Goal: Complete application form

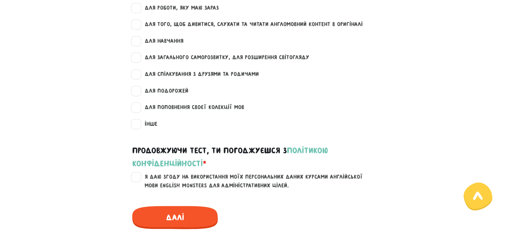
scroll to position [881, 0]
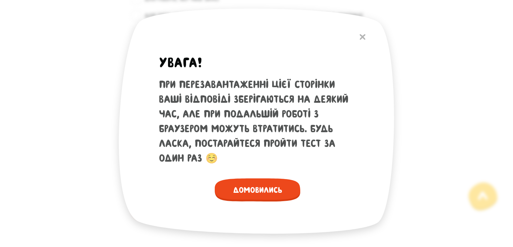
click at [269, 190] on span "Домовились" at bounding box center [258, 189] width 86 height 23
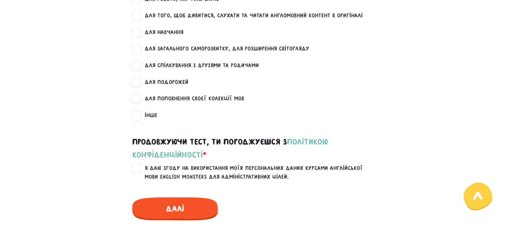
click at [157, 156] on link "політикою конфіденційності" at bounding box center [230, 148] width 196 height 22
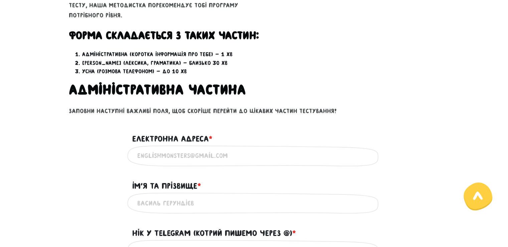
scroll to position [213, 0]
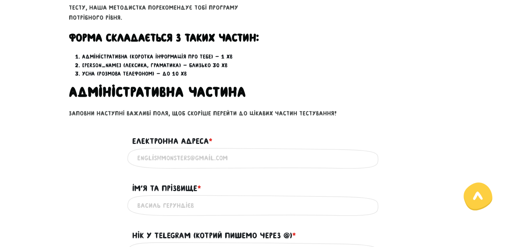
click at [205, 163] on input "Електронна адреса * ?" at bounding box center [254, 157] width 234 height 15
type input "[EMAIL_ADDRESS][DOMAIN_NAME]"
click at [163, 201] on input "Iм'я та прізвище * ?" at bounding box center [254, 204] width 234 height 15
type input "[PERSON_NAME]"
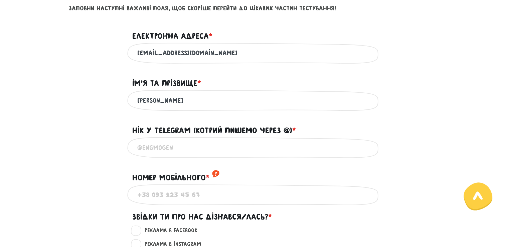
scroll to position [347, 0]
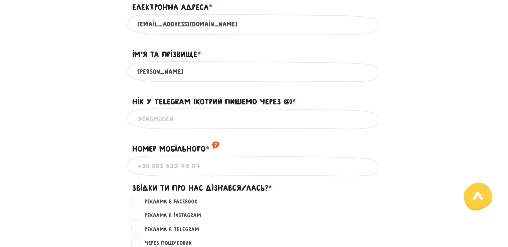
click at [158, 125] on input "Нік у Telegram (котрий пишемо через @) * ?" at bounding box center [254, 118] width 234 height 15
click at [171, 125] on input "Нік у Telegram (котрий пишемо через @) * ?" at bounding box center [254, 118] width 234 height 15
paste input "@Nonn4ik"
type input "@Nonn4ik"
click at [172, 172] on input "Номер мобільного * ?" at bounding box center [254, 165] width 234 height 15
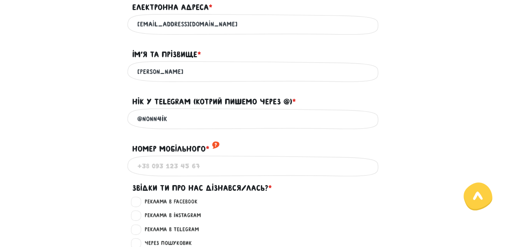
type input "0983773619"
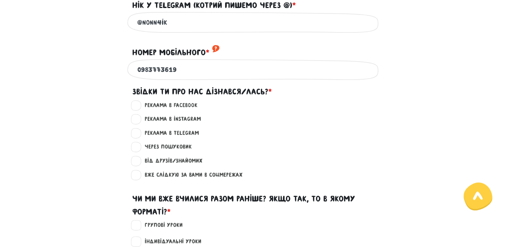
scroll to position [447, 0]
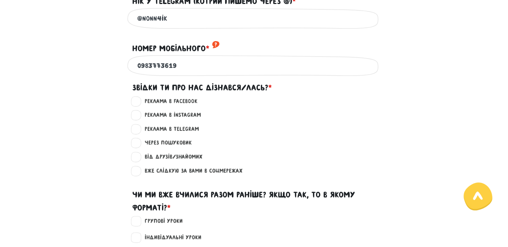
click at [139, 147] on label "Через пошуковик ?" at bounding box center [165, 142] width 53 height 9
click at [139, 145] on input "Через пошуковик ?" at bounding box center [136, 141] width 5 height 7
radio input "true"
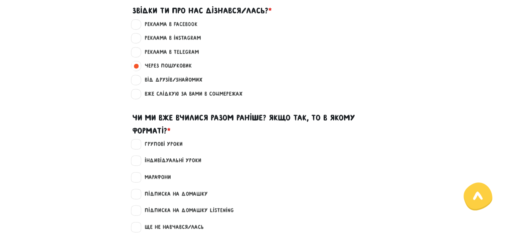
scroll to position [547, 0]
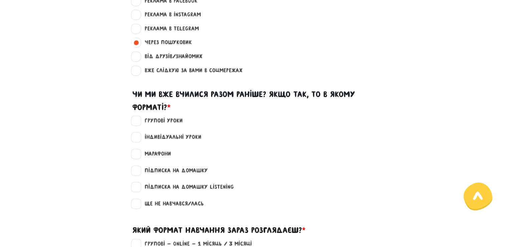
click at [139, 208] on label "Ще не навчався/лась" at bounding box center [171, 203] width 65 height 9
click at [136, 206] on input "Ще не навчався/лась" at bounding box center [136, 202] width 5 height 7
checkbox input "true"
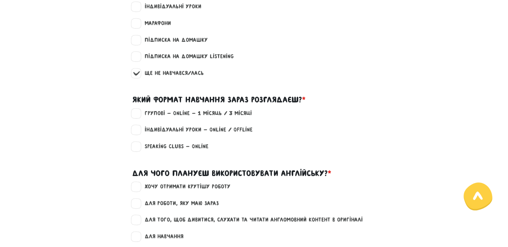
scroll to position [681, 0]
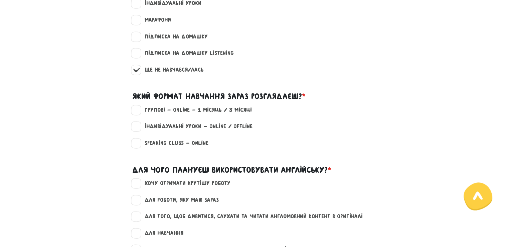
click at [139, 114] on label "Групові - Online - 1 місяць / 3 місяці" at bounding box center [195, 110] width 113 height 9
click at [136, 112] on input "Групові - Online - 1 місяць / 3 місяці" at bounding box center [136, 109] width 5 height 7
checkbox input "true"
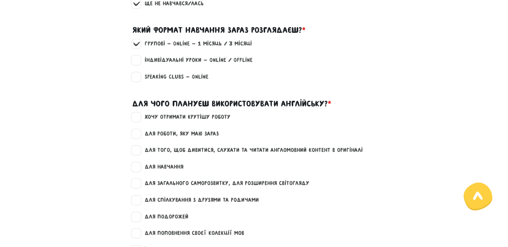
scroll to position [747, 0]
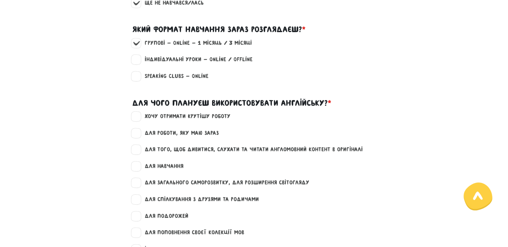
click at [139, 64] on label "Індивідуальні уроки - Online / Offline" at bounding box center [196, 59] width 114 height 9
click at [137, 62] on input "Індивідуальні уроки - Online / Offline" at bounding box center [136, 58] width 5 height 7
checkbox input "true"
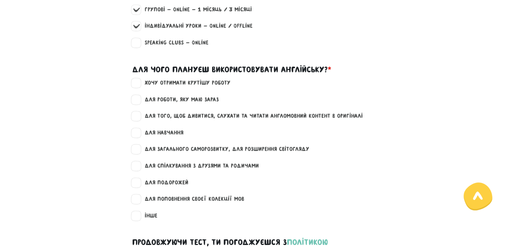
click at [139, 137] on label "для навчання" at bounding box center [161, 132] width 44 height 9
click at [135, 135] on input "для навчання" at bounding box center [136, 131] width 5 height 7
checkbox input "true"
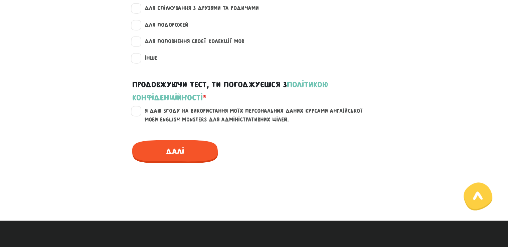
scroll to position [948, 0]
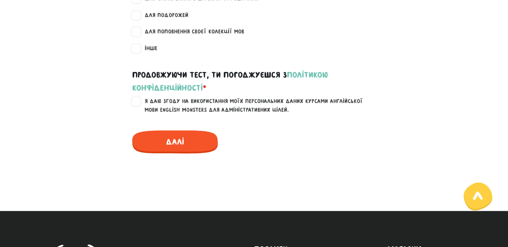
click at [139, 114] on label "Я даю згоду на використання моїх персональних даних курсами англійської мови En…" at bounding box center [258, 105] width 239 height 17
click at [135, 104] on input "Я даю згоду на використання моїх персональних даних курсами англійської мови En…" at bounding box center [136, 100] width 5 height 7
checkbox input "true"
click at [162, 153] on span "Далі" at bounding box center [175, 141] width 86 height 23
click at [175, 153] on span "Далі" at bounding box center [175, 141] width 86 height 23
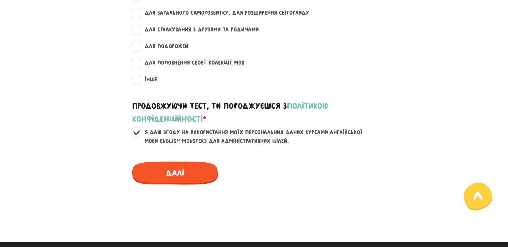
scroll to position [915, 0]
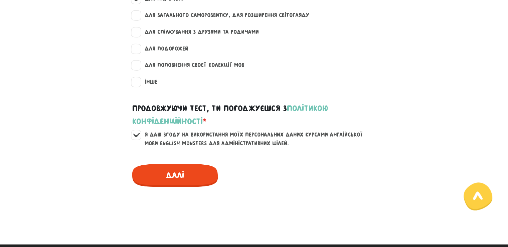
click at [188, 182] on span "Далі" at bounding box center [175, 174] width 86 height 23
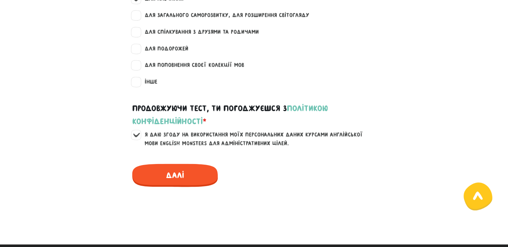
click at [478, 197] on icon at bounding box center [478, 195] width 10 height 9
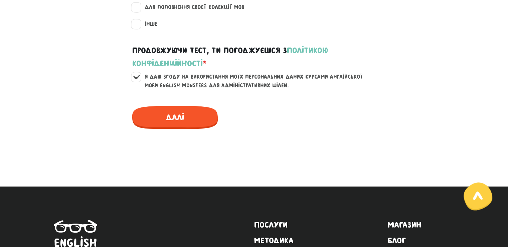
scroll to position [1069, 0]
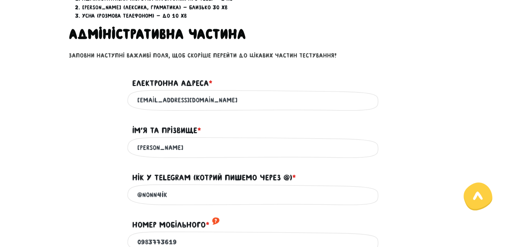
scroll to position [260, 0]
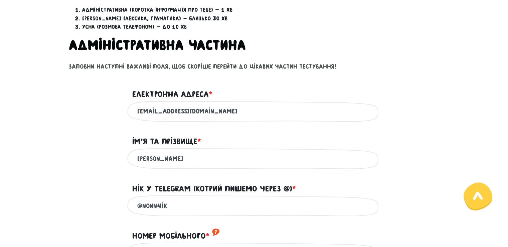
click at [203, 106] on input "[EMAIL_ADDRESS][DOMAIN_NAME]" at bounding box center [254, 111] width 234 height 15
click at [210, 158] on input "[PERSON_NAME]" at bounding box center [254, 158] width 234 height 15
click at [183, 213] on input "@Nonn4ik" at bounding box center [254, 205] width 234 height 15
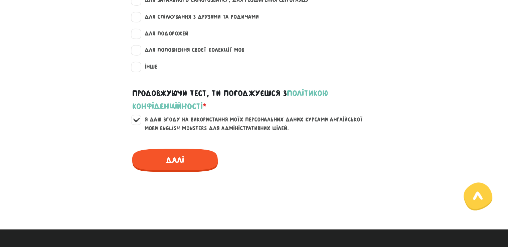
scroll to position [928, 0]
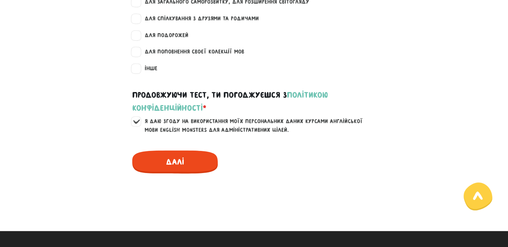
click at [183, 168] on span "Далі" at bounding box center [175, 161] width 86 height 23
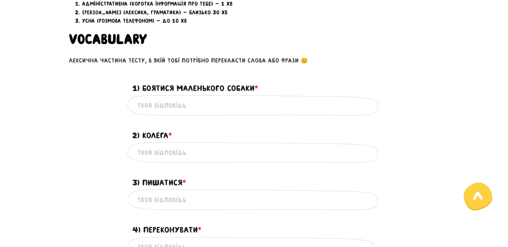
scroll to position [267, 0]
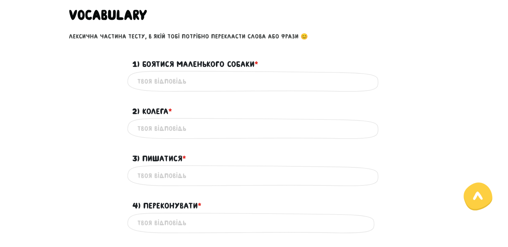
click at [175, 84] on input "1) Боятися маленького собаки * ?" at bounding box center [254, 81] width 234 height 15
type input "To be afraid of a small dog"
click at [170, 129] on input "2) Колега * ?" at bounding box center [254, 128] width 234 height 15
click at [149, 129] on input "collegue" at bounding box center [254, 128] width 234 height 15
click at [150, 129] on input "collegue" at bounding box center [254, 128] width 234 height 15
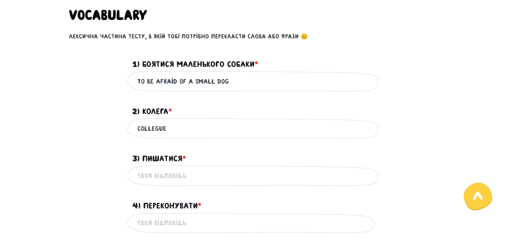
click at [155, 129] on input "collegue" at bounding box center [254, 128] width 234 height 15
type input "colleague"
click at [161, 178] on input "3) Пишатися * ?" at bounding box center [254, 175] width 234 height 15
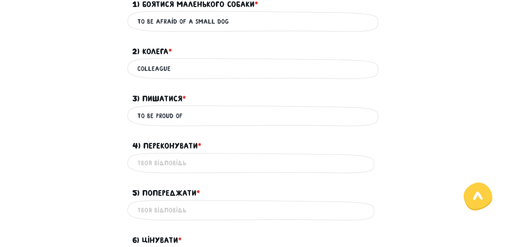
scroll to position [334, 0]
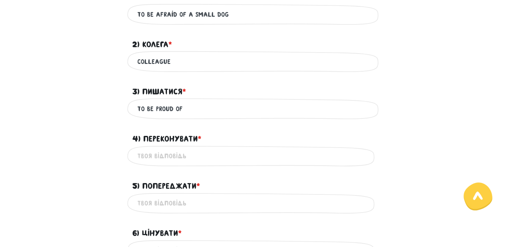
type input "to be proud of"
click at [178, 157] on input "4) Переконувати * ?" at bounding box center [254, 155] width 234 height 15
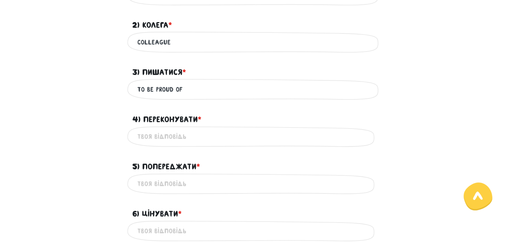
scroll to position [368, 0]
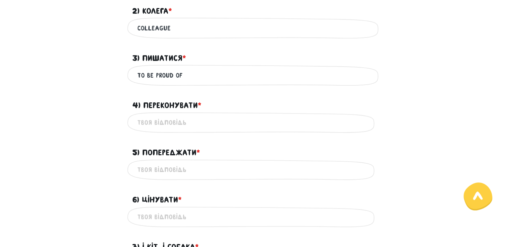
click at [175, 119] on input "4) Переконувати * ?" at bounding box center [254, 122] width 234 height 15
type input "persuade"
click at [167, 170] on input "5) Попереджати * ?" at bounding box center [254, 169] width 234 height 15
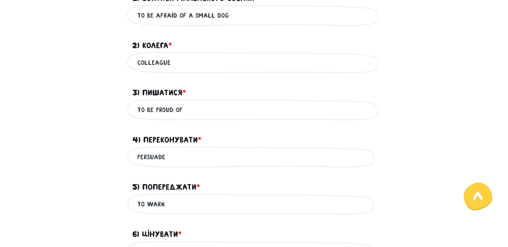
scroll to position [334, 0]
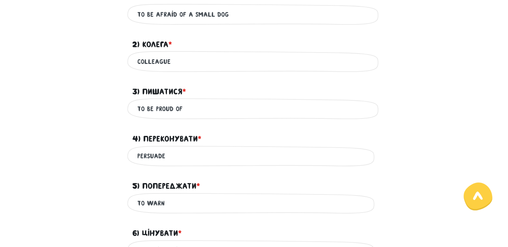
click at [138, 60] on input "colleague" at bounding box center [254, 61] width 234 height 15
click at [147, 203] on input "to warn" at bounding box center [254, 202] width 234 height 15
drag, startPoint x: 147, startPoint y: 203, endPoint x: 134, endPoint y: 205, distance: 13.8
click at [134, 205] on div "to warn Це обов'язкове поле" at bounding box center [254, 202] width 254 height 21
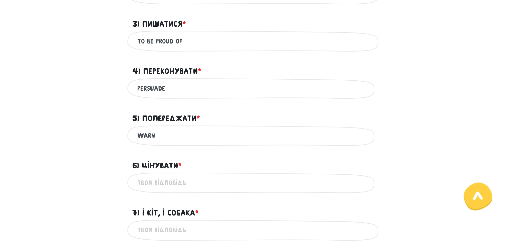
scroll to position [434, 0]
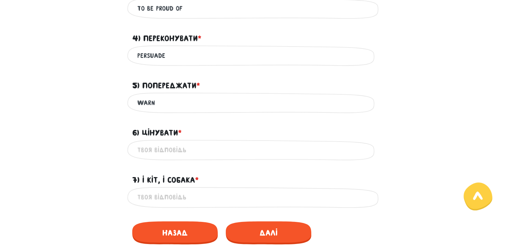
type input "warn"
click at [164, 147] on input "6) Цінувати * ?" at bounding box center [254, 149] width 234 height 15
type input "cherish"
click at [172, 191] on input "7) І кіт, і собака * ?" at bounding box center [254, 196] width 234 height 15
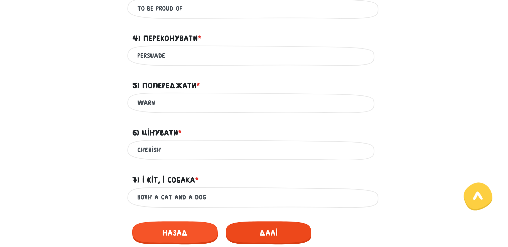
type input "both a cat and a dog"
click at [265, 233] on span "Далі" at bounding box center [269, 232] width 86 height 23
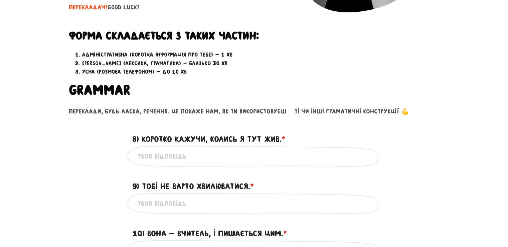
scroll to position [198, 0]
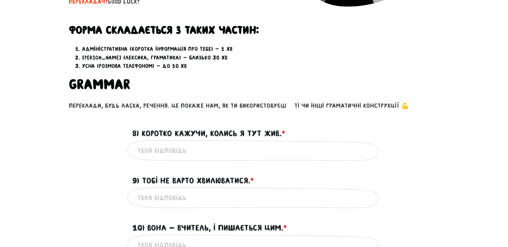
click at [160, 147] on input "8) Коротко кажучи, колись я тут жив. * ?" at bounding box center [254, 150] width 234 height 15
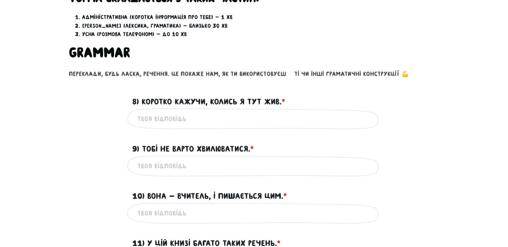
scroll to position [232, 0]
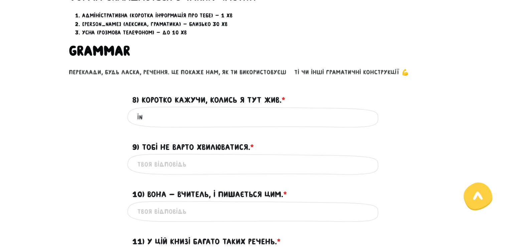
type input "I"
type input "In brief, I once lived here"
click at [162, 162] on input "9) Тобі не варто хвилюватися. * ?" at bounding box center [254, 163] width 234 height 15
type input "You don't need to worry"
click at [205, 208] on input "10) Вона - вчитель, і пишається цим. * ?" at bounding box center [254, 210] width 234 height 15
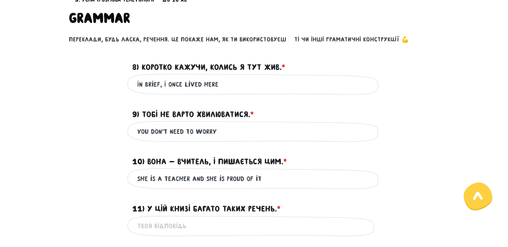
scroll to position [265, 0]
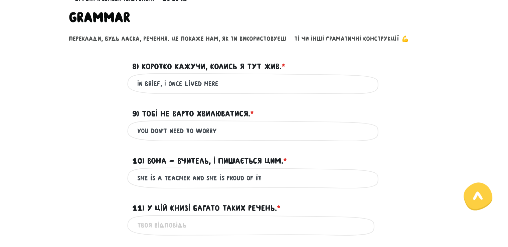
drag, startPoint x: 222, startPoint y: 179, endPoint x: 205, endPoint y: 180, distance: 16.4
click at [205, 180] on input "She is a teacher and she is proud of it" at bounding box center [254, 177] width 234 height 15
click at [222, 178] on input "She is a teacher and she is proud of it" at bounding box center [254, 177] width 234 height 15
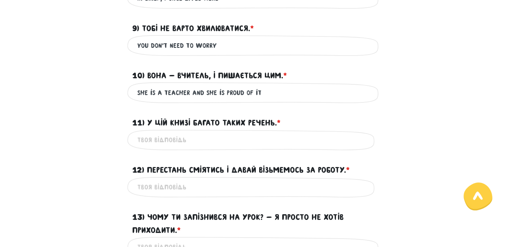
scroll to position [365, 0]
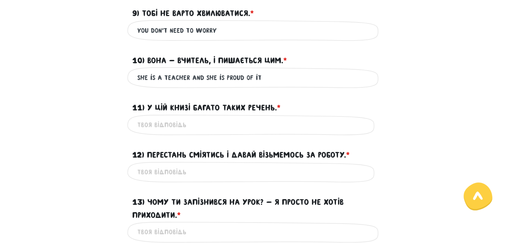
click at [156, 128] on input "11) У цій книзі багато таких речень. * ?" at bounding box center [254, 124] width 234 height 15
drag, startPoint x: 221, startPoint y: 75, endPoint x: 200, endPoint y: 81, distance: 21.5
click at [200, 81] on input "She is a teacher and she is proud of it" at bounding box center [254, 77] width 234 height 15
type input "She is a teacher and proud of it"
click at [160, 129] on input "11) У цій книзі багато таких речень. * ?" at bounding box center [254, 124] width 234 height 15
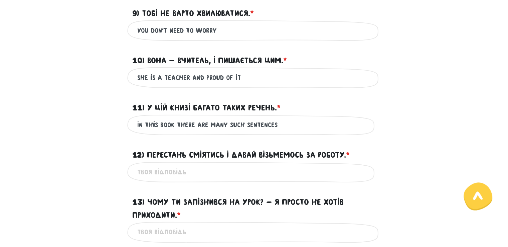
drag, startPoint x: 178, startPoint y: 126, endPoint x: 134, endPoint y: 122, distance: 43.6
click at [134, 122] on div "In this book there are many such sentences Це обов'язкове поле" at bounding box center [254, 124] width 254 height 21
click at [204, 123] on input "In this book there are many such sentences" at bounding box center [254, 124] width 234 height 15
click at [288, 121] on input "In this book there are many such sentences" at bounding box center [254, 124] width 234 height 15
type input "In this book there are many such sentences"
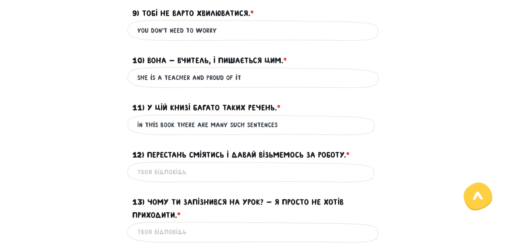
click at [168, 174] on input "12) Перестань сміятись і давай візьмемось за роботу. * ?" at bounding box center [254, 171] width 234 height 15
click at [156, 175] on input "12) Перестань сміятись і давай візьмемось за роботу. * ?" at bounding box center [254, 171] width 234 height 15
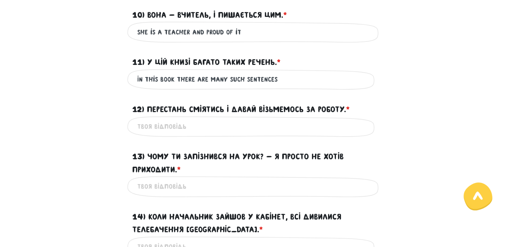
scroll to position [432, 0]
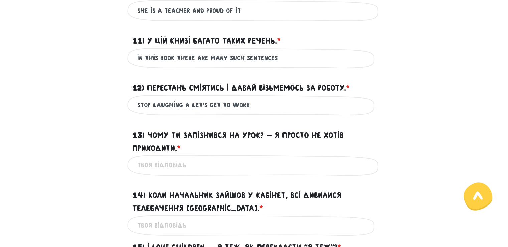
type input "Stop laughing a let's get to work"
click at [194, 161] on input "13) Чому ти запізнився на урок? - Я просто не хотів приходити. * ?" at bounding box center [254, 164] width 234 height 15
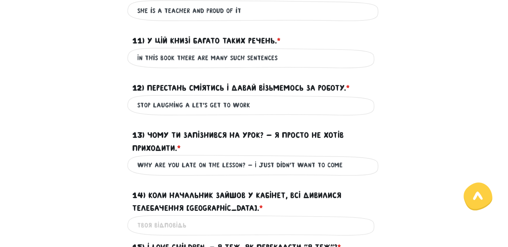
click at [291, 163] on input "Why are you late on the lesson? - I just didn't want to come" at bounding box center [254, 164] width 234 height 15
click at [344, 166] on input "Why are you late on the lesson? - I just didn't want to come" at bounding box center [254, 164] width 234 height 15
drag, startPoint x: 217, startPoint y: 163, endPoint x: 197, endPoint y: 161, distance: 19.9
click at [197, 161] on input "Why are you late on the lesson? - I just didn't want to come" at bounding box center [254, 164] width 234 height 15
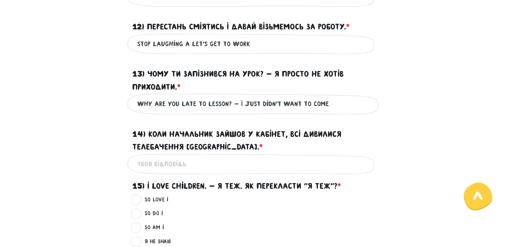
scroll to position [499, 0]
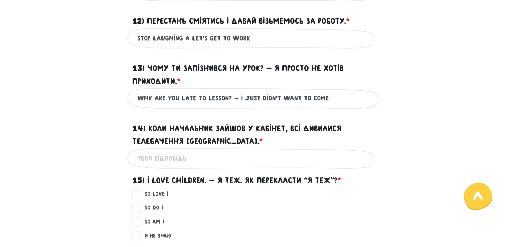
type input "Why are you late to lesson? - I just didn't want to come"
click at [166, 159] on input "14) Коли начальник зайшов у кабінет, всі дивилися Телебачення [GEOGRAPHIC_DATA]…" at bounding box center [254, 158] width 234 height 15
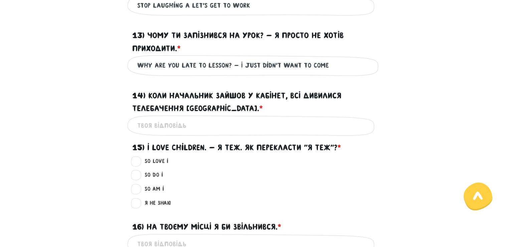
scroll to position [532, 0]
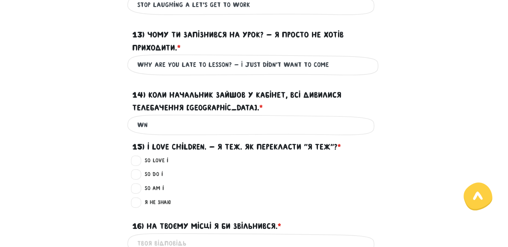
type input "W"
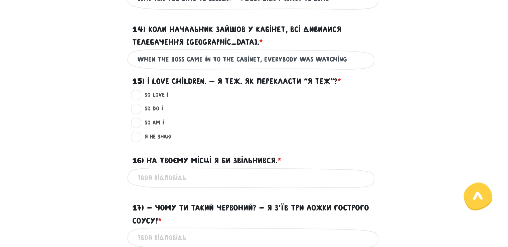
scroll to position [566, 0]
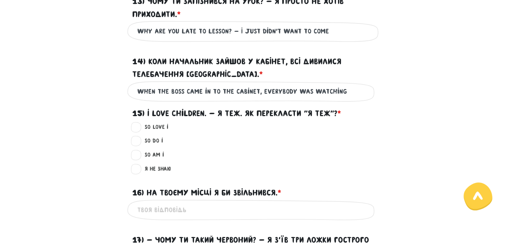
drag, startPoint x: 218, startPoint y: 90, endPoint x: 186, endPoint y: 95, distance: 32.4
click at [186, 95] on input "When the boss came in to the cabinet, Everybody was watching" at bounding box center [254, 91] width 234 height 15
click at [340, 91] on input "When the boss entered the cabinet, Everybody was watching" at bounding box center [254, 91] width 234 height 15
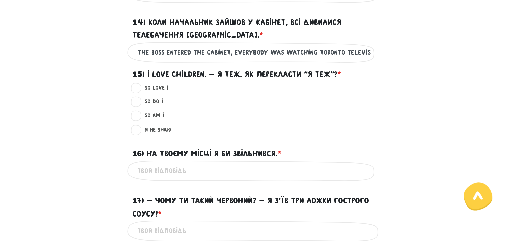
scroll to position [599, 0]
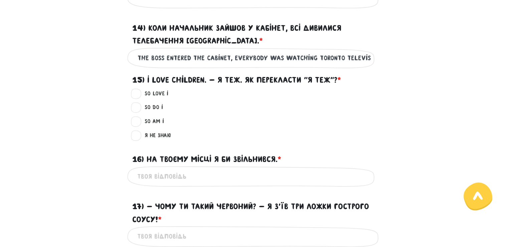
type input "When the boss entered the cabinet, Everybody was watching toronto television"
click at [139, 108] on label "So do I ?" at bounding box center [151, 107] width 24 height 9
click at [135, 108] on input "So do I ?" at bounding box center [136, 106] width 5 height 7
radio input "true"
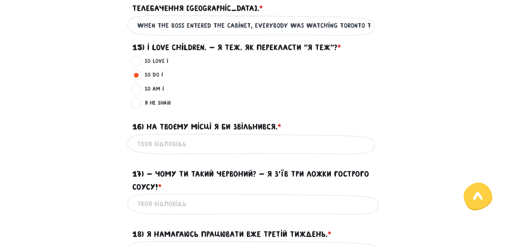
scroll to position [633, 0]
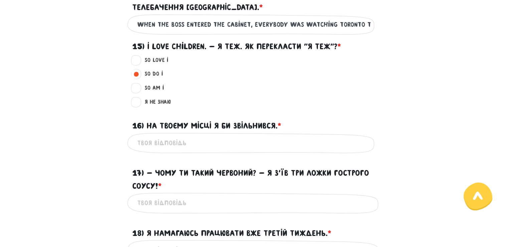
click at [160, 137] on input "16) На твоєму місці я би звільнився. * ?" at bounding box center [254, 142] width 234 height 15
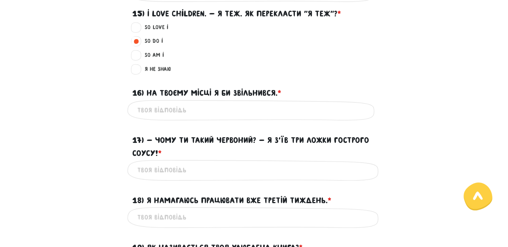
scroll to position [666, 0]
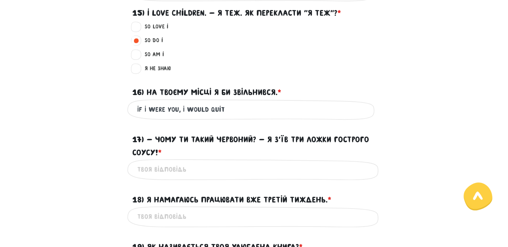
type input "If I were you, I would quit"
click at [168, 171] on input "17) - Чому ти такий червоний? - Я з’їв три ложки гострого соусу! * ?" at bounding box center [254, 169] width 234 height 15
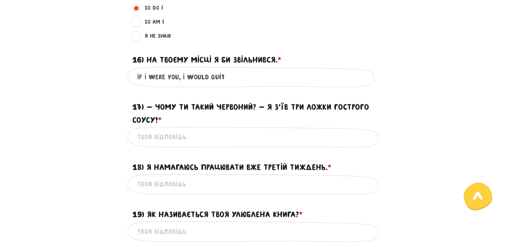
scroll to position [699, 0]
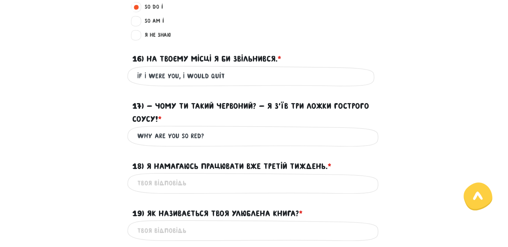
click at [223, 134] on input "Why are you so red?" at bounding box center [254, 135] width 234 height 15
click at [308, 139] on input "Why are you so red? - I have eaten three spoons" at bounding box center [254, 135] width 234 height 15
type input "Why are you so red? - I have eaten three spoons of spicy sauce!"
click at [225, 177] on input "18) Я намагаюсь працювати вже третій тиждень. * ?" at bounding box center [254, 182] width 234 height 15
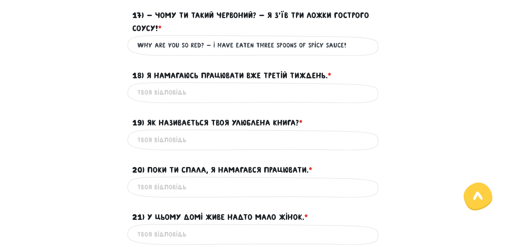
scroll to position [800, 0]
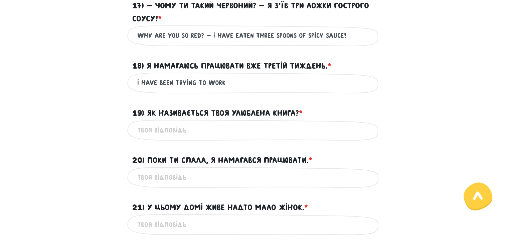
click at [173, 83] on input "I have been trying to work" at bounding box center [254, 82] width 234 height 15
click at [260, 79] on input "I have been trying to work" at bounding box center [254, 82] width 234 height 15
type input "I have been trying to work for the third week"
click at [207, 125] on input "19) Як називається твоя улюблена книга? * ?" at bounding box center [254, 129] width 234 height 15
click at [241, 137] on div "Це обов'язкове поле" at bounding box center [254, 129] width 254 height 21
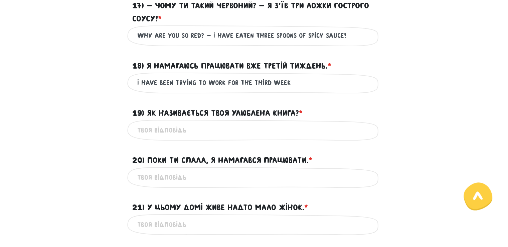
click at [246, 133] on input "19) Як називається твоя улюблена книга? * ?" at bounding box center [254, 129] width 234 height 15
type input "H"
type input "What is the name of your favorite book?"
click at [195, 173] on input "20) Поки ти спала, я намагався працювати. * ?" at bounding box center [254, 176] width 234 height 15
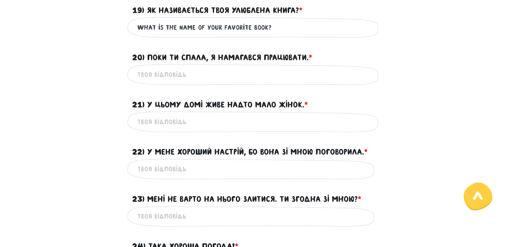
scroll to position [900, 0]
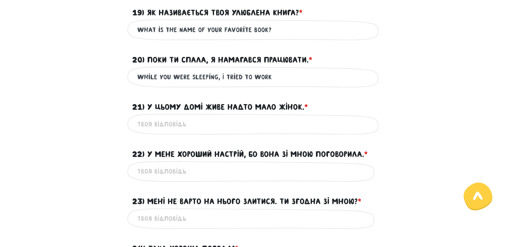
drag, startPoint x: 238, startPoint y: 77, endPoint x: 226, endPoint y: 70, distance: 13.8
click at [226, 70] on input "While you were sleeping, I tried to work" at bounding box center [254, 76] width 234 height 15
click at [229, 74] on input "While you were sleeping, I twas trying to work" at bounding box center [254, 76] width 234 height 15
type input "While you were sleeping, I was trying to work"
click at [250, 122] on input "21) У цьому домі живе надто мало жінок. * ?" at bounding box center [254, 123] width 234 height 15
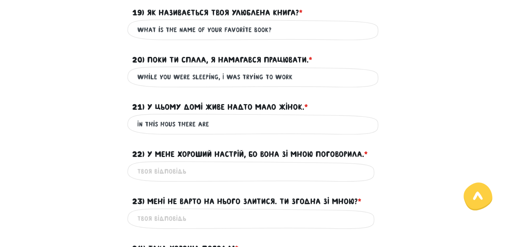
drag, startPoint x: 168, startPoint y: 123, endPoint x: 164, endPoint y: 123, distance: 4.7
click at [157, 123] on input "In this hous there are" at bounding box center [254, 123] width 234 height 15
click at [175, 124] on input "In this hous there are" at bounding box center [254, 123] width 234 height 15
click at [213, 122] on input "In this house there are" at bounding box center [254, 123] width 234 height 15
drag, startPoint x: 245, startPoint y: 123, endPoint x: 227, endPoint y: 123, distance: 18.4
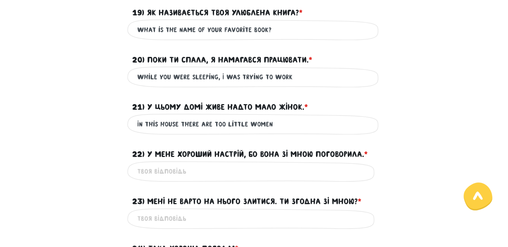
click at [227, 123] on input "In this house there are too little women" at bounding box center [254, 123] width 234 height 15
click at [193, 169] on input "22) У мене хороший настрій, бо вона зі мною поговорила. * ?" at bounding box center [254, 171] width 234 height 15
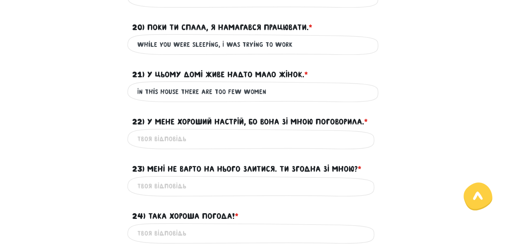
scroll to position [933, 0]
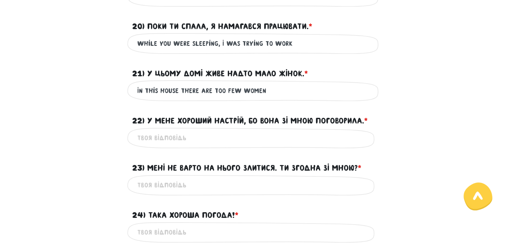
click at [181, 89] on input "In this house there are too few women" at bounding box center [254, 90] width 234 height 15
drag, startPoint x: 183, startPoint y: 89, endPoint x: 133, endPoint y: 91, distance: 50.2
click at [133, 91] on div "In this house there are too few women Це обов'язкове поле" at bounding box center [254, 90] width 254 height 21
click at [233, 90] on input "There are too few women" at bounding box center [254, 90] width 234 height 15
type input "There are too few women living in this house"
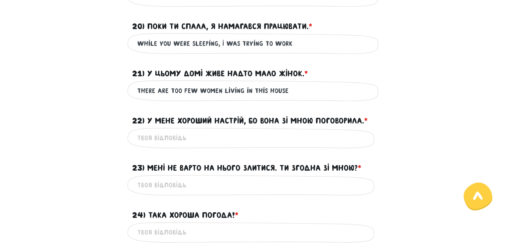
click at [165, 134] on input "22) У мене хороший настрій, бо вона зі мною поговорила. * ?" at bounding box center [254, 137] width 234 height 15
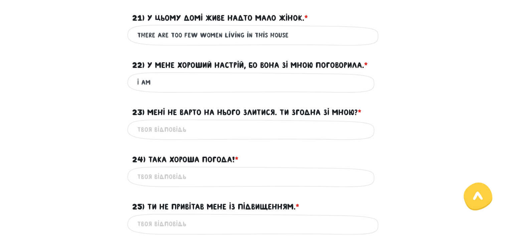
scroll to position [992, 0]
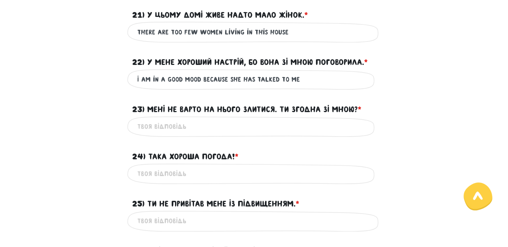
type input "I am in a good mood because she has talked to me"
click at [234, 128] on input "23) Мені не варто на нього злитися. Ти згодна зі мною? * ?" at bounding box center [254, 126] width 234 height 15
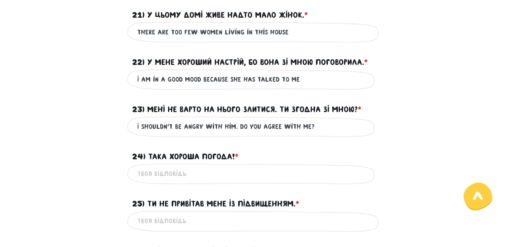
type input "I shouldn't be angry with him. Do you agree with me?"
click at [159, 167] on input "24) Така хороша погода! * ?" at bounding box center [254, 173] width 234 height 15
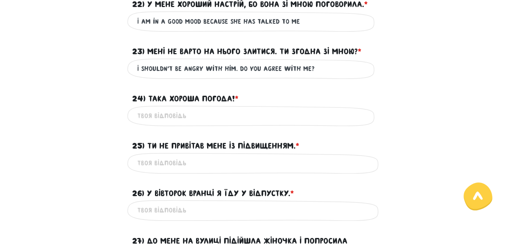
scroll to position [1059, 0]
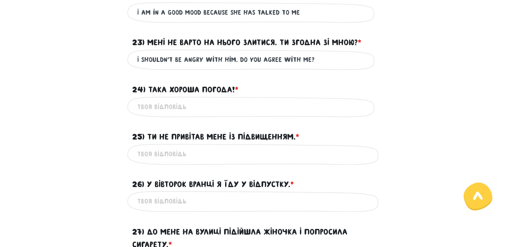
type input "S"
type input "Such good weather!"
click at [173, 150] on input "25) Ти не привітав мене із підвищенням. * ?" at bounding box center [254, 153] width 234 height 15
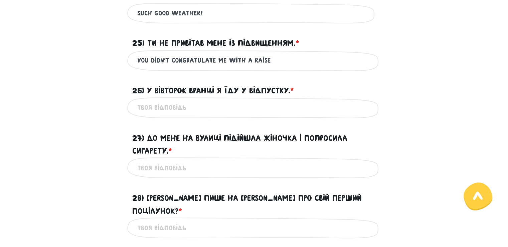
scroll to position [1159, 0]
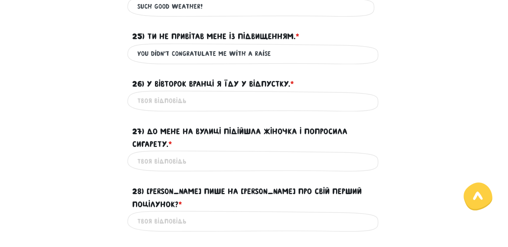
type input "You didn't congratulate me with a raise"
click at [173, 100] on input "26) У вівторок вранці я їду у відпустку. * ?" at bounding box center [254, 100] width 234 height 15
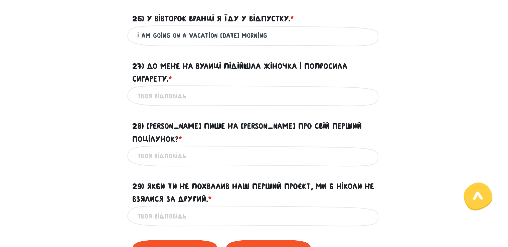
scroll to position [1226, 0]
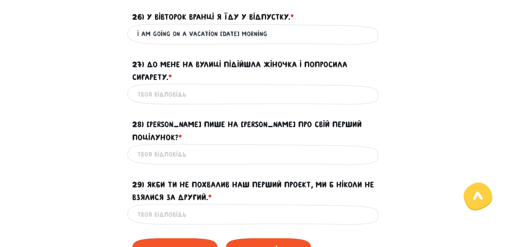
type input "I am going on a vacation [DATE] morning"
click at [152, 95] on input "27) До мене на вулиці підійшла жіночка і попросила сигарету. * ?" at bounding box center [254, 93] width 234 height 15
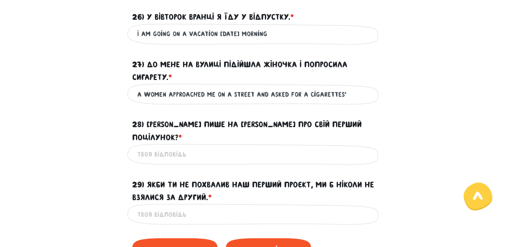
click at [264, 146] on input "28) [PERSON_NAME] пише на [PERSON_NAME] про свій перший поцілунок? * ?" at bounding box center [254, 153] width 234 height 15
click at [355, 94] on input "A women approached me on a street and asked for a cigarettes'" at bounding box center [254, 93] width 234 height 15
type input "A women approached me on a street and asked for a cigarette"
click at [160, 146] on input "28) [PERSON_NAME] пише на [PERSON_NAME] про свій перший поцілунок? * ?" at bounding box center [254, 153] width 234 height 15
type input "Who writes about their first kiss on Facebook?"
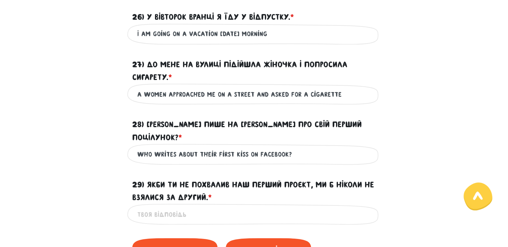
click at [168, 206] on input "29) Якби ти не похвалив наш перший проєкт, ми б ніколи не взялися за другий. * ?" at bounding box center [254, 213] width 234 height 15
click at [212, 206] on input "If you" at bounding box center [254, 213] width 234 height 15
click at [197, 206] on input "If you hadn't" at bounding box center [254, 213] width 234 height 15
click at [290, 206] on input "If you hadn't praised our first project, we" at bounding box center [254, 213] width 234 height 15
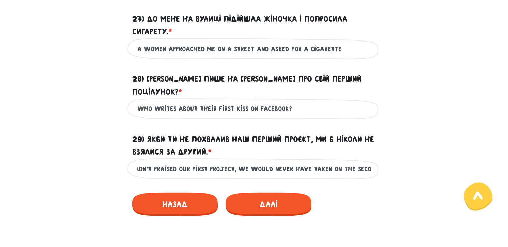
scroll to position [1292, 0]
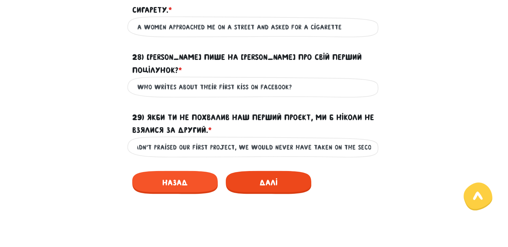
type input "If you hadn't praised our first project, we would never have taken on the second"
click at [275, 171] on span "Далі" at bounding box center [269, 182] width 86 height 23
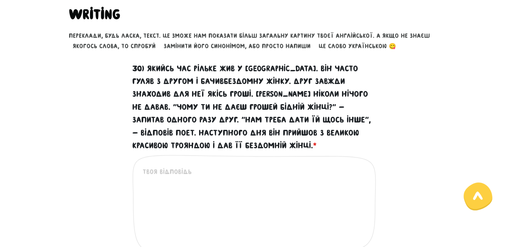
scroll to position [267, 0]
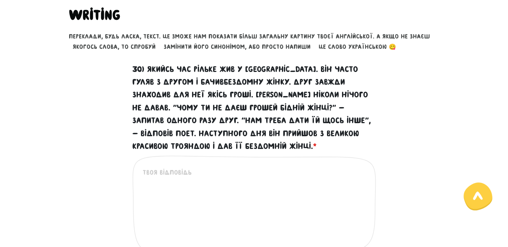
click at [194, 183] on textarea "30) Якийсь час Рільке жив у [GEOGRAPHIC_DATA]. Він часто гуляв з другом і бачив…" at bounding box center [255, 208] width 224 height 82
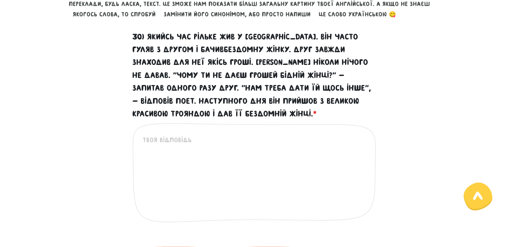
scroll to position [301, 0]
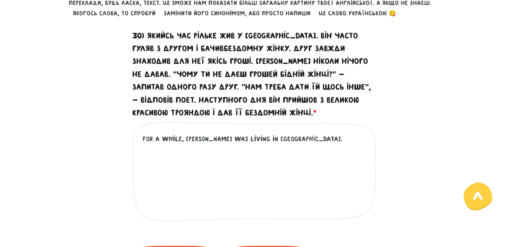
drag, startPoint x: 235, startPoint y: 138, endPoint x: 199, endPoint y: 140, distance: 36.2
click at [199, 140] on textarea "For a while, [PERSON_NAME] was living in [GEOGRAPHIC_DATA]." at bounding box center [255, 175] width 224 height 82
click at [264, 138] on textarea "For a while, [PERSON_NAME] lived in [GEOGRAPHIC_DATA]." at bounding box center [255, 175] width 224 height 82
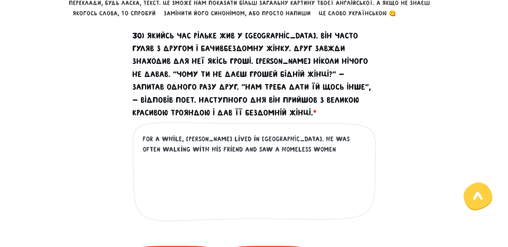
click at [191, 151] on textarea "For a while, [PERSON_NAME] lived in [GEOGRAPHIC_DATA]. He was often walking wit…" at bounding box center [255, 175] width 224 height 82
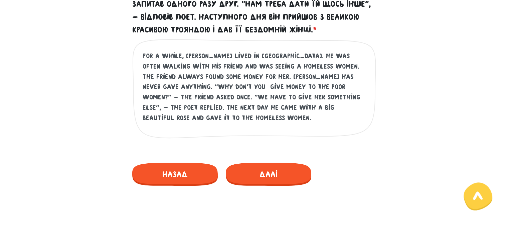
scroll to position [401, 0]
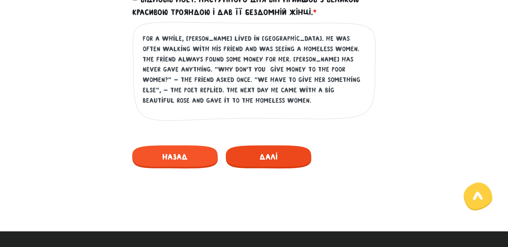
type textarea "For a while, [PERSON_NAME] lived in [GEOGRAPHIC_DATA]. He was often walking wit…"
click at [267, 159] on span "Далі" at bounding box center [269, 156] width 86 height 23
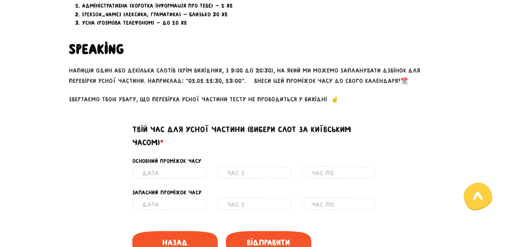
scroll to position [263, 0]
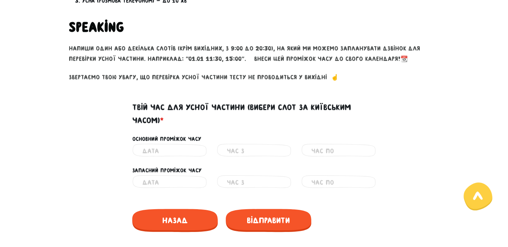
click at [163, 150] on input "text" at bounding box center [169, 150] width 54 height 15
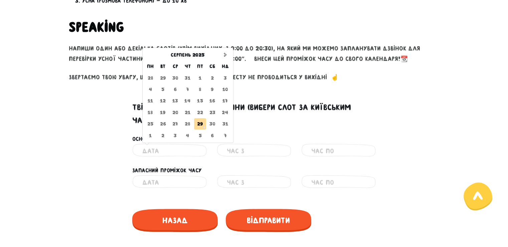
click at [212, 123] on td "30" at bounding box center [212, 123] width 12 height 11
click at [200, 125] on td "29" at bounding box center [200, 123] width 12 height 11
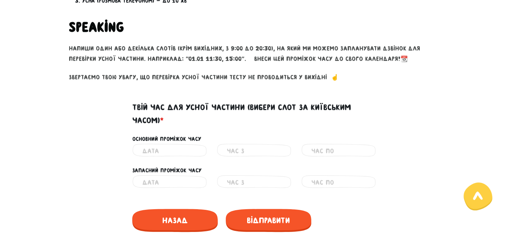
click at [164, 151] on input "text" at bounding box center [169, 150] width 54 height 15
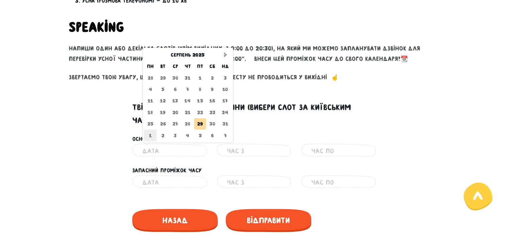
click at [152, 140] on td "1" at bounding box center [150, 134] width 13 height 11
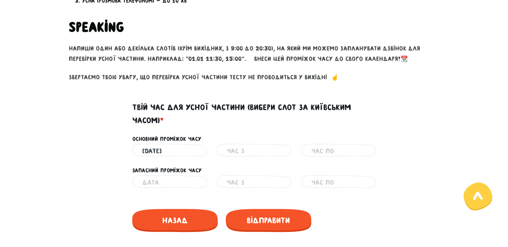
click at [167, 151] on input "[DATE]" at bounding box center [169, 150] width 54 height 15
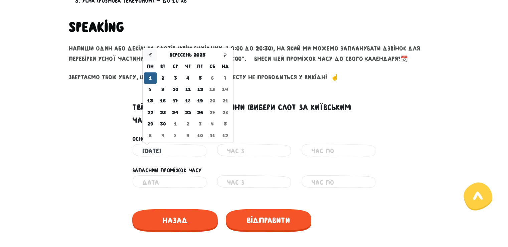
click at [150, 55] on icon at bounding box center [150, 54] width 5 height 5
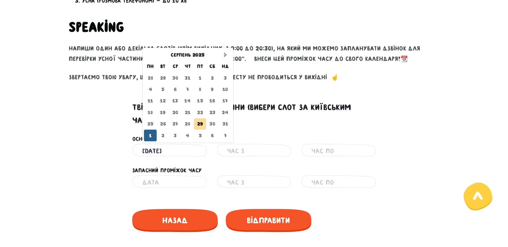
click at [215, 124] on td "30" at bounding box center [212, 123] width 12 height 11
click at [228, 122] on td "31" at bounding box center [225, 123] width 13 height 11
click at [213, 125] on td "30" at bounding box center [212, 123] width 12 height 11
click at [212, 125] on td "30" at bounding box center [212, 123] width 12 height 11
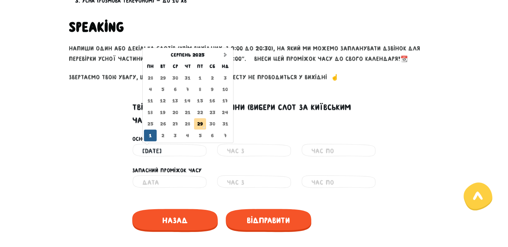
click at [212, 125] on td "30" at bounding box center [212, 123] width 12 height 11
click at [188, 125] on td "28" at bounding box center [187, 123] width 13 height 11
click at [213, 123] on td "30" at bounding box center [212, 123] width 12 height 11
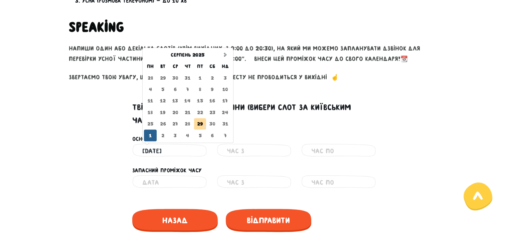
click at [222, 123] on td "31" at bounding box center [225, 123] width 13 height 11
click at [198, 138] on td "5" at bounding box center [200, 134] width 12 height 11
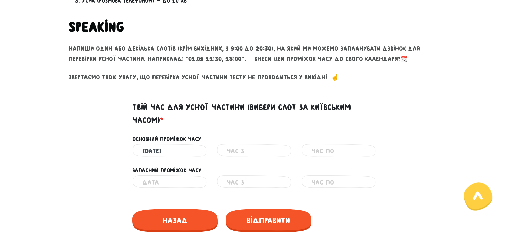
click at [168, 151] on input "[DATE]" at bounding box center [169, 150] width 54 height 15
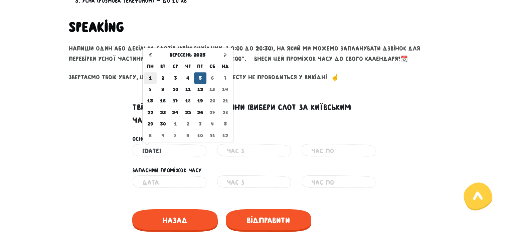
click at [152, 82] on td "1" at bounding box center [150, 77] width 13 height 11
type input "[DATE]"
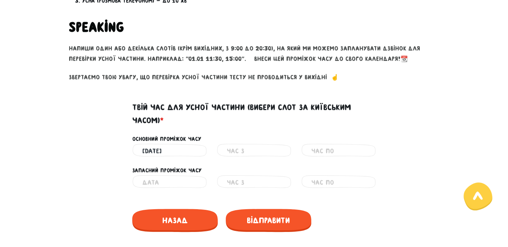
click at [230, 149] on input "text" at bounding box center [254, 150] width 54 height 15
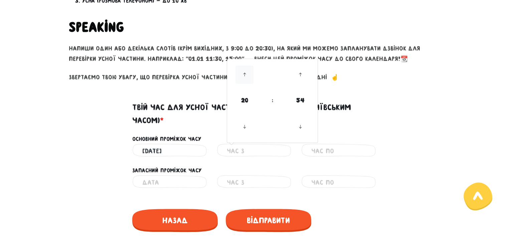
click at [249, 70] on icon at bounding box center [245, 74] width 18 height 18
click at [249, 73] on icon at bounding box center [245, 74] width 18 height 18
click at [249, 124] on icon at bounding box center [245, 127] width 18 height 18
click at [248, 81] on icon at bounding box center [245, 74] width 18 height 18
click at [249, 101] on span "20" at bounding box center [245, 100] width 18 height 18
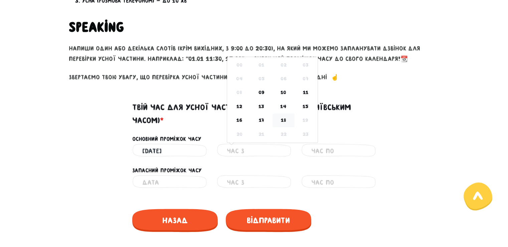
click at [287, 119] on td "18" at bounding box center [284, 120] width 22 height 14
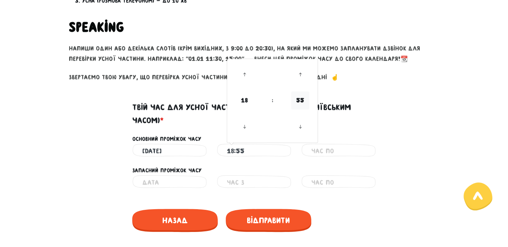
click at [297, 99] on span "55" at bounding box center [300, 100] width 18 height 18
click at [299, 127] on td "55" at bounding box center [306, 129] width 22 height 23
click at [244, 102] on span "18" at bounding box center [245, 100] width 18 height 18
click at [304, 121] on td "19" at bounding box center [306, 120] width 22 height 14
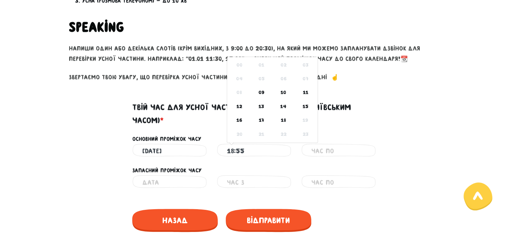
click at [304, 121] on td "19" at bounding box center [306, 120] width 22 height 14
click at [285, 122] on td "18" at bounding box center [284, 120] width 22 height 14
click at [298, 100] on span "55" at bounding box center [300, 100] width 18 height 18
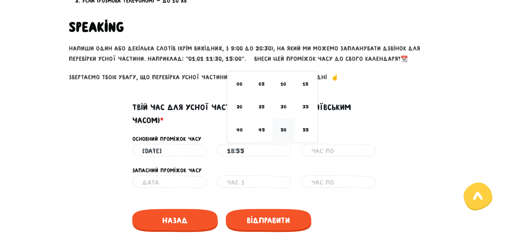
click at [287, 130] on td "50" at bounding box center [284, 129] width 22 height 23
type input "18:50"
click at [312, 150] on input "text" at bounding box center [338, 150] width 54 height 15
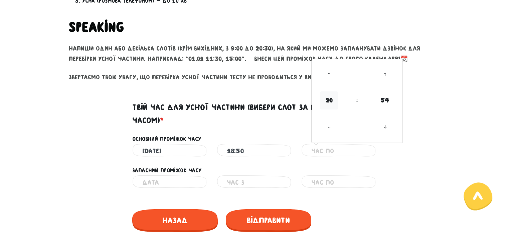
click at [331, 103] on span "20" at bounding box center [329, 100] width 18 height 18
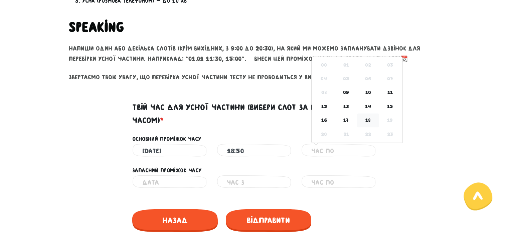
click at [371, 123] on td "18" at bounding box center [368, 120] width 22 height 14
type input "18:55"
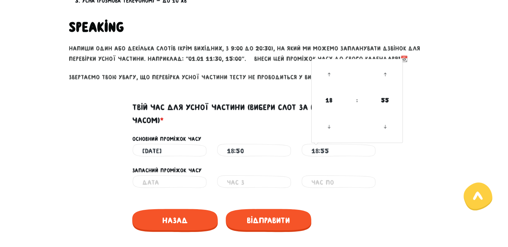
click at [383, 106] on span "55" at bounding box center [385, 100] width 18 height 18
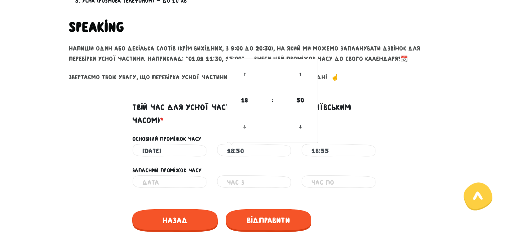
click at [263, 147] on input "18:50" at bounding box center [254, 150] width 54 height 15
click at [303, 78] on icon at bounding box center [300, 74] width 18 height 18
click at [300, 83] on icon at bounding box center [300, 74] width 18 height 18
click at [300, 124] on icon at bounding box center [300, 127] width 18 height 18
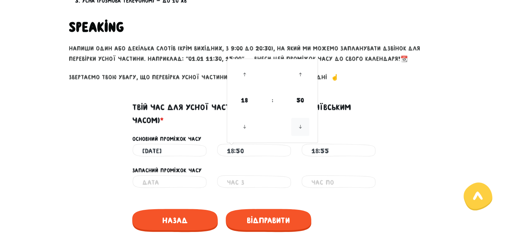
click at [300, 124] on icon at bounding box center [300, 127] width 18 height 18
type input "18:45"
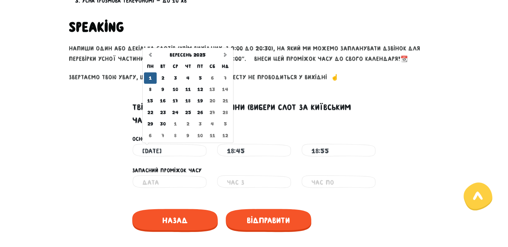
click at [156, 152] on input "[DATE]" at bounding box center [169, 150] width 54 height 15
click at [158, 78] on td "2" at bounding box center [163, 77] width 12 height 11
type input "[DATE]"
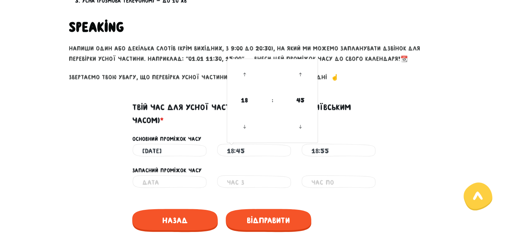
click at [236, 149] on input "18:45" at bounding box center [254, 150] width 54 height 15
click at [251, 103] on span "18" at bounding box center [245, 100] width 18 height 18
click at [311, 107] on td "15" at bounding box center [306, 107] width 22 height 14
click at [301, 121] on icon at bounding box center [300, 127] width 18 height 18
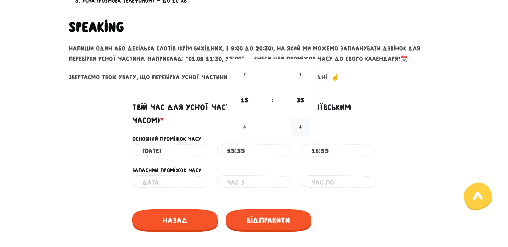
click at [301, 121] on icon at bounding box center [300, 127] width 18 height 18
click at [304, 80] on icon at bounding box center [300, 74] width 18 height 18
type input "15:30"
click at [328, 152] on input "18:55" at bounding box center [338, 150] width 54 height 15
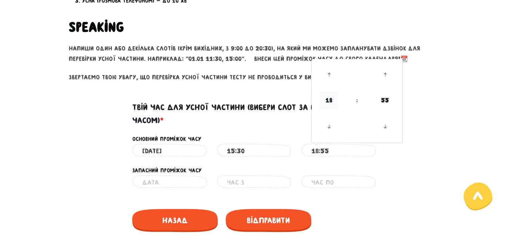
click at [325, 103] on span "18" at bounding box center [329, 100] width 18 height 18
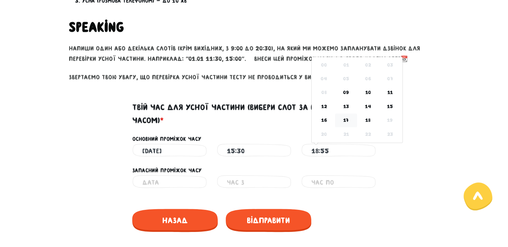
click at [345, 118] on td "17" at bounding box center [346, 120] width 22 height 14
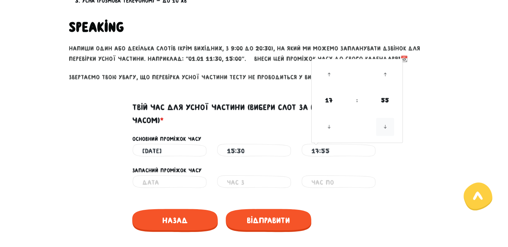
click at [383, 126] on icon at bounding box center [385, 127] width 18 height 18
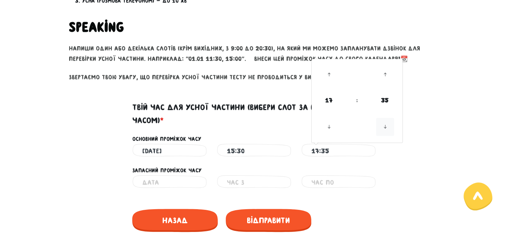
type input "17:30"
click at [176, 186] on input "text" at bounding box center [169, 182] width 54 height 15
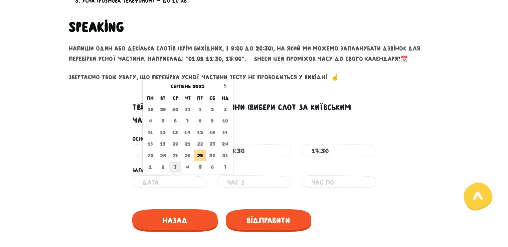
click at [175, 169] on td "3" at bounding box center [175, 166] width 12 height 11
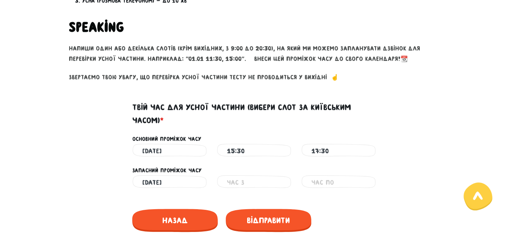
click at [244, 182] on input "text" at bounding box center [254, 182] width 54 height 15
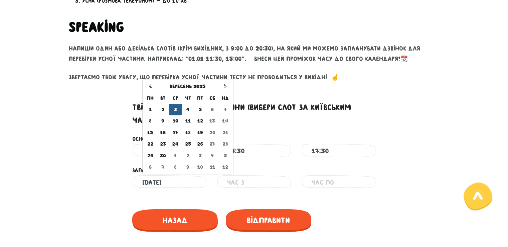
click at [174, 180] on input "[DATE]" at bounding box center [169, 182] width 54 height 15
click at [186, 108] on td "4" at bounding box center [188, 109] width 12 height 11
type input "[DATE]"
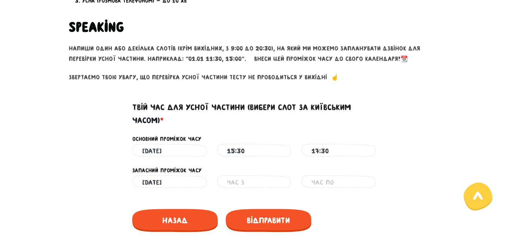
click at [245, 179] on input "text" at bounding box center [254, 182] width 54 height 15
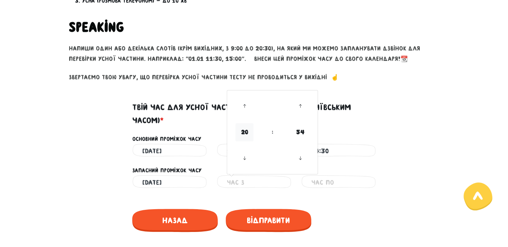
click at [245, 131] on span "20" at bounding box center [245, 132] width 18 height 18
click at [306, 138] on td "15" at bounding box center [306, 138] width 22 height 14
click at [303, 154] on icon at bounding box center [300, 158] width 18 height 18
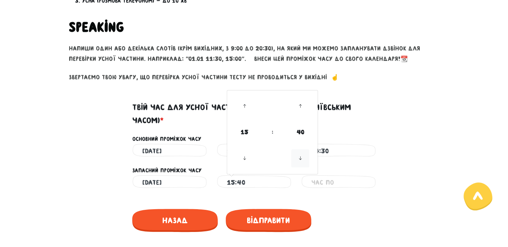
click at [303, 154] on icon at bounding box center [300, 158] width 18 height 18
type input "15:30"
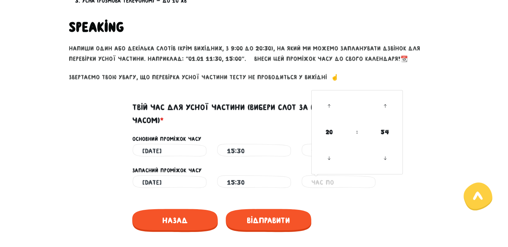
click at [327, 180] on input "text" at bounding box center [338, 182] width 54 height 15
click at [333, 135] on span "20" at bounding box center [329, 132] width 18 height 18
click at [345, 152] on td "17" at bounding box center [346, 152] width 22 height 14
click at [387, 159] on icon at bounding box center [385, 158] width 18 height 18
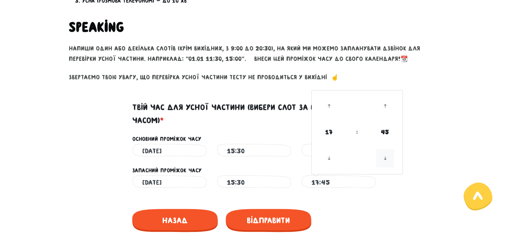
click at [387, 159] on icon at bounding box center [385, 158] width 18 height 18
type input "17:30"
click at [338, 217] on div "Назад" at bounding box center [254, 218] width 244 height 36
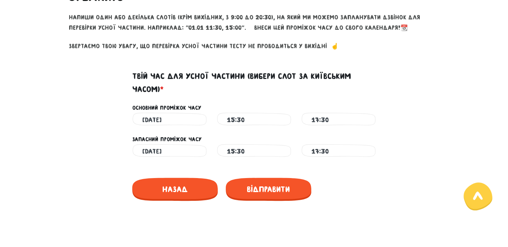
scroll to position [297, 0]
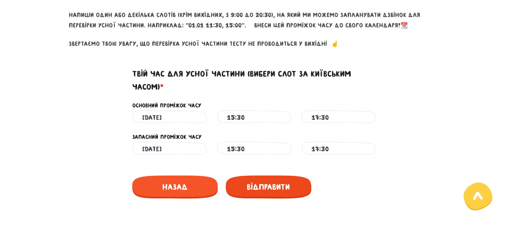
click at [276, 188] on span "Відправити" at bounding box center [269, 186] width 86 height 23
